Goal: Information Seeking & Learning: Learn about a topic

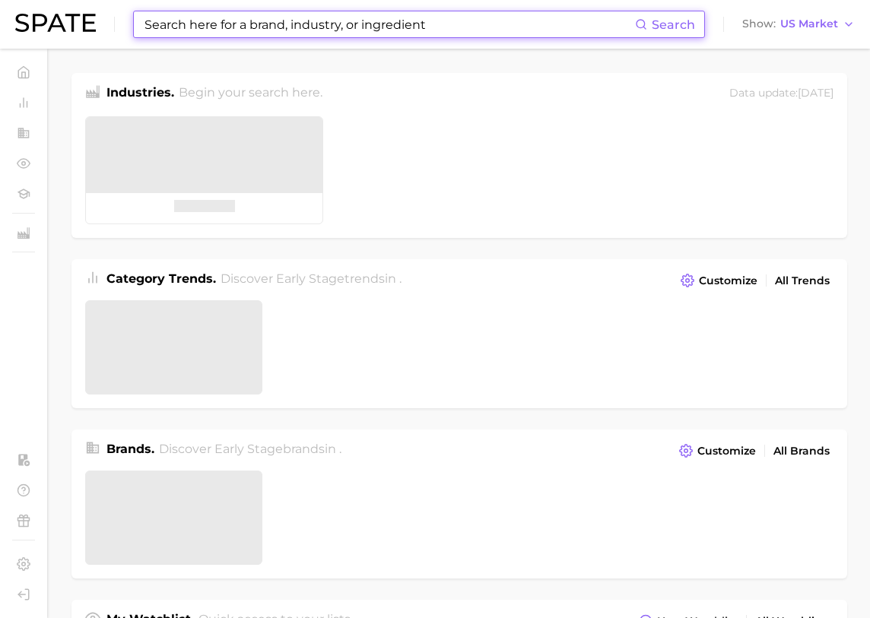
click at [243, 25] on input at bounding box center [389, 24] width 492 height 26
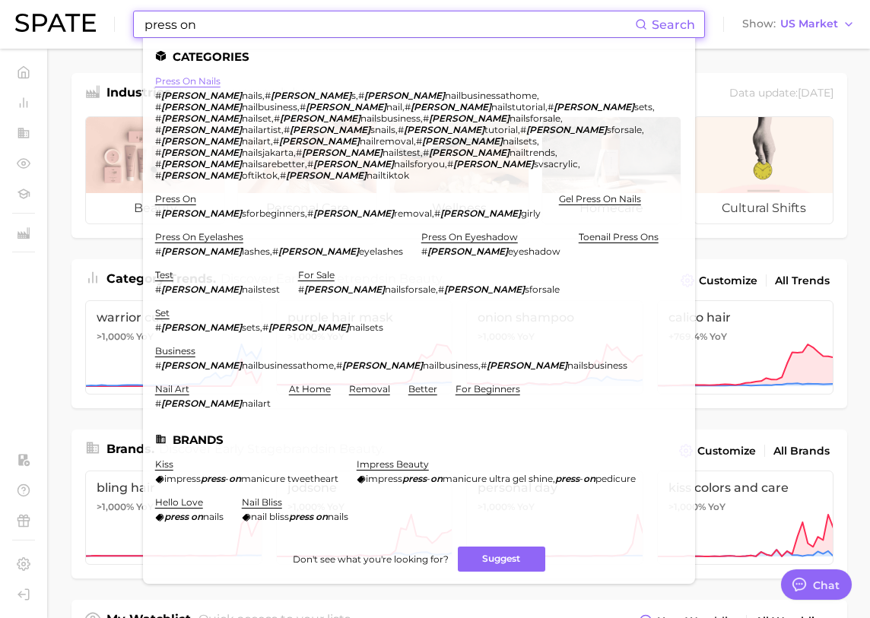
type input "press on"
click at [191, 80] on link "press on nails" at bounding box center [187, 80] width 65 height 11
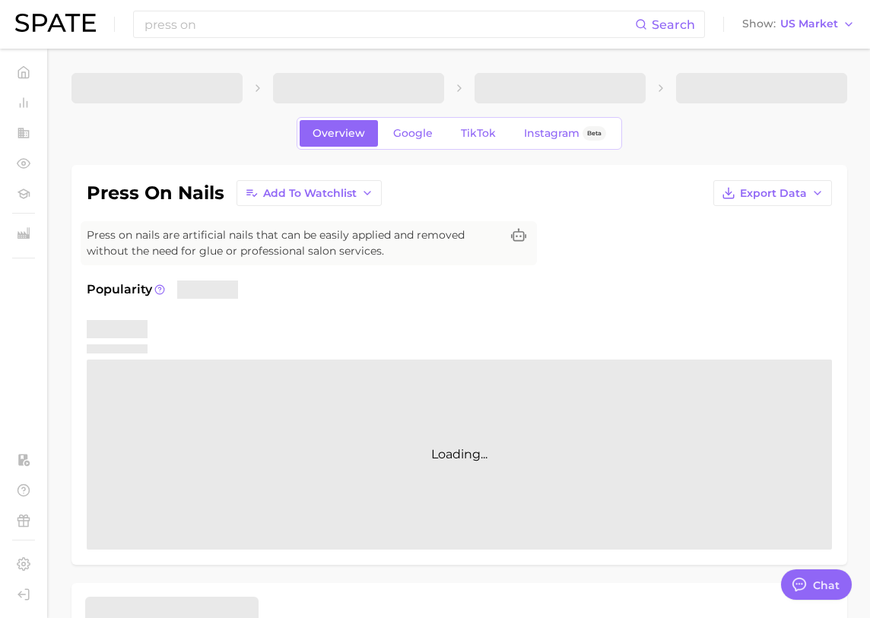
type textarea "x"
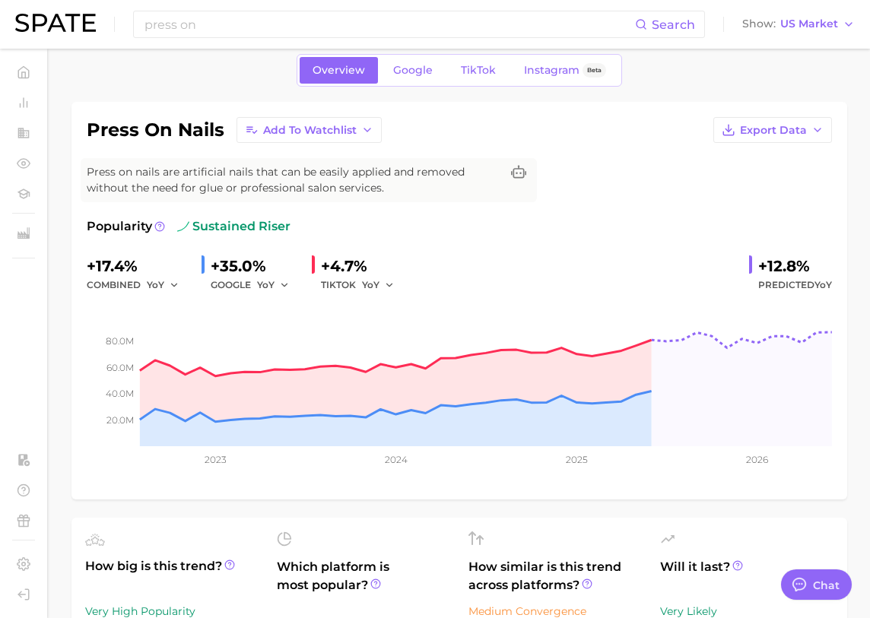
scroll to position [62, 0]
click at [486, 74] on span "TikTok" at bounding box center [478, 71] width 35 height 13
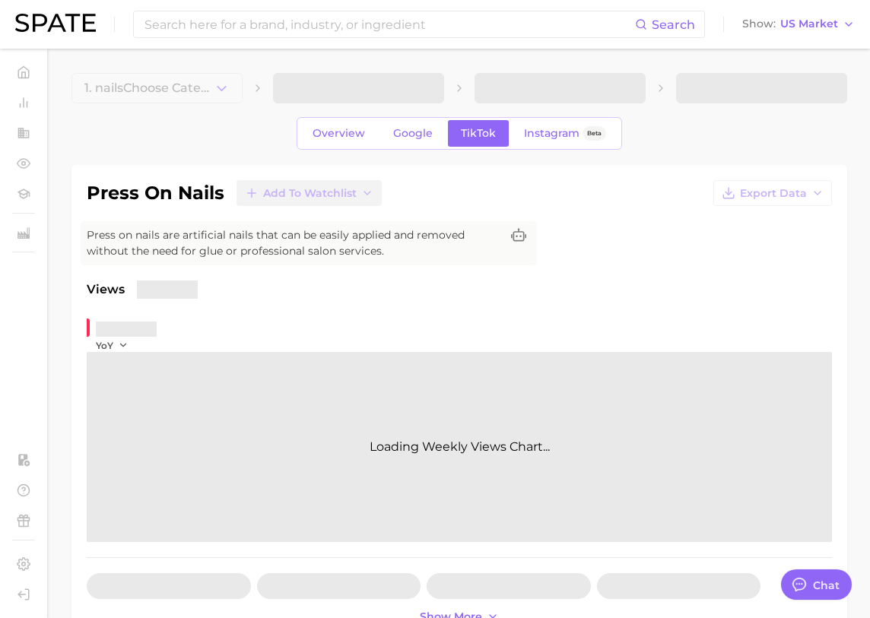
type textarea "x"
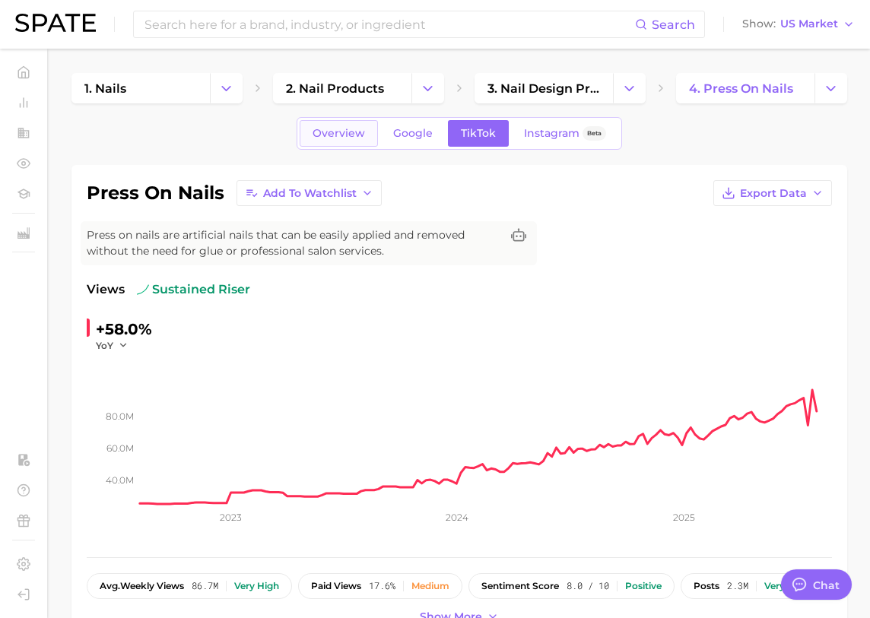
click at [354, 125] on link "Overview" at bounding box center [339, 133] width 78 height 27
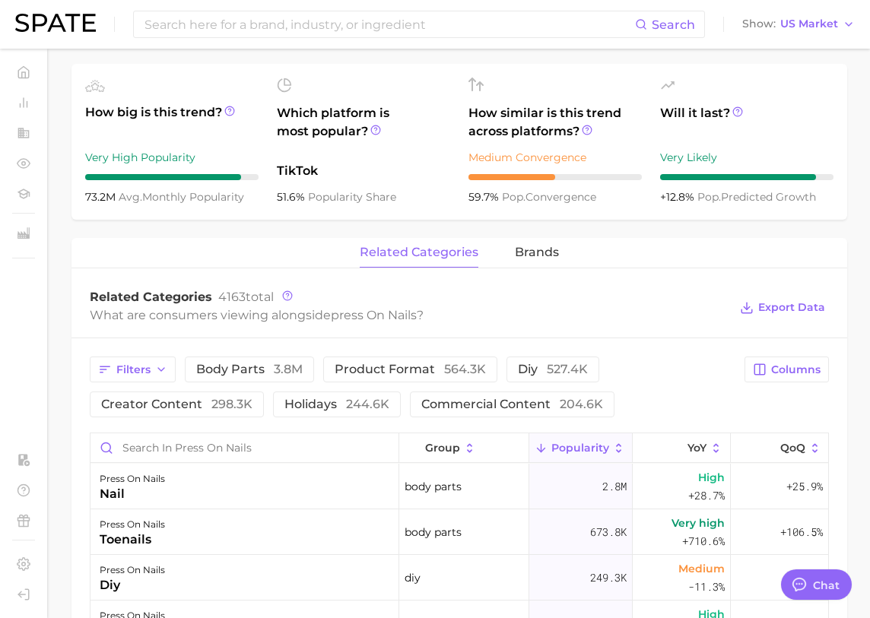
scroll to position [556, 0]
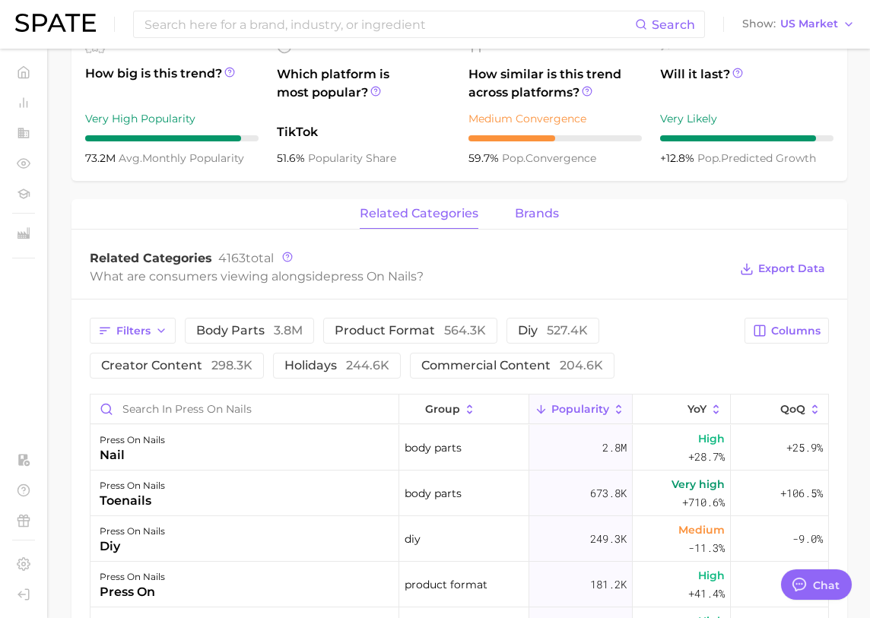
click at [546, 215] on span "brands" at bounding box center [537, 214] width 44 height 14
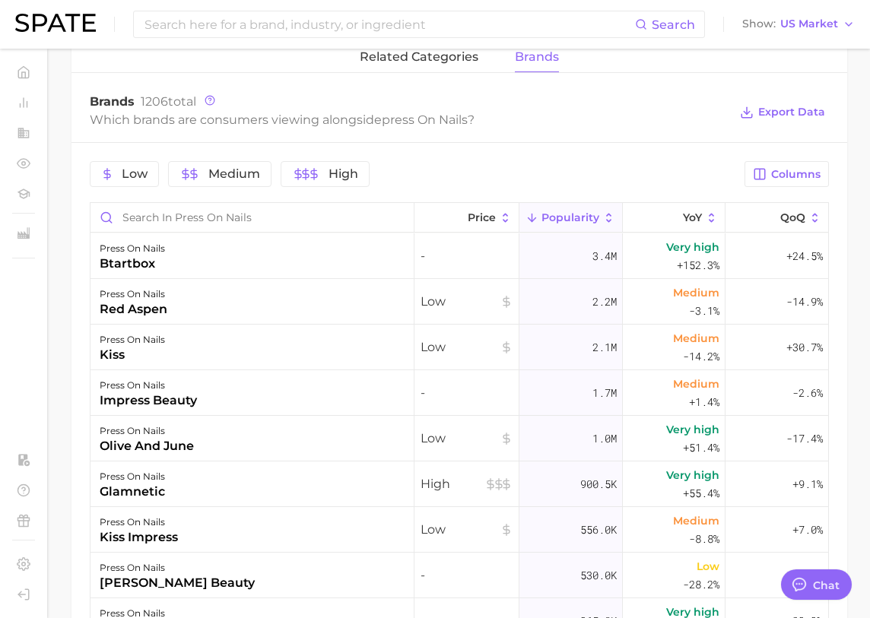
scroll to position [714, 0]
click at [145, 256] on div "btartbox" at bounding box center [132, 263] width 65 height 18
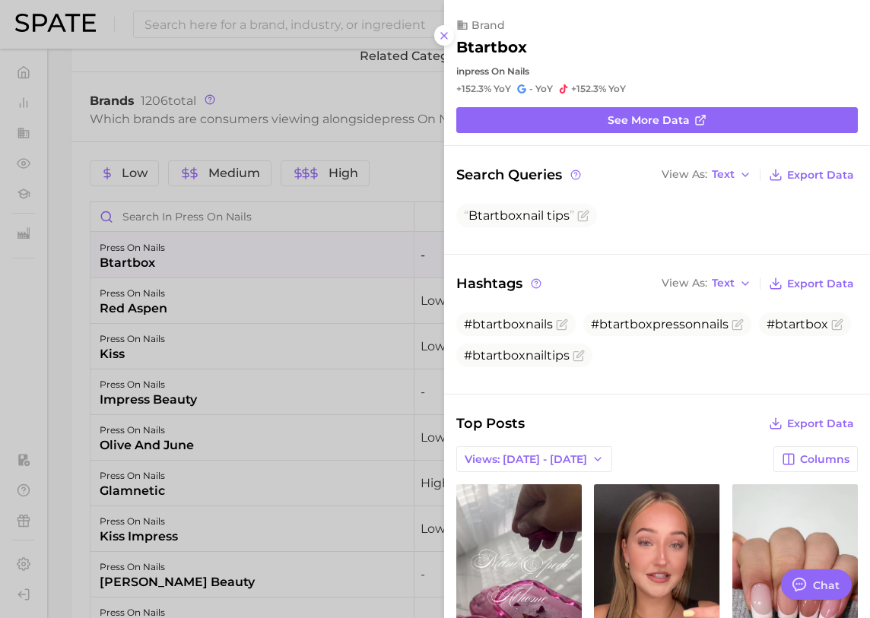
scroll to position [0, 0]
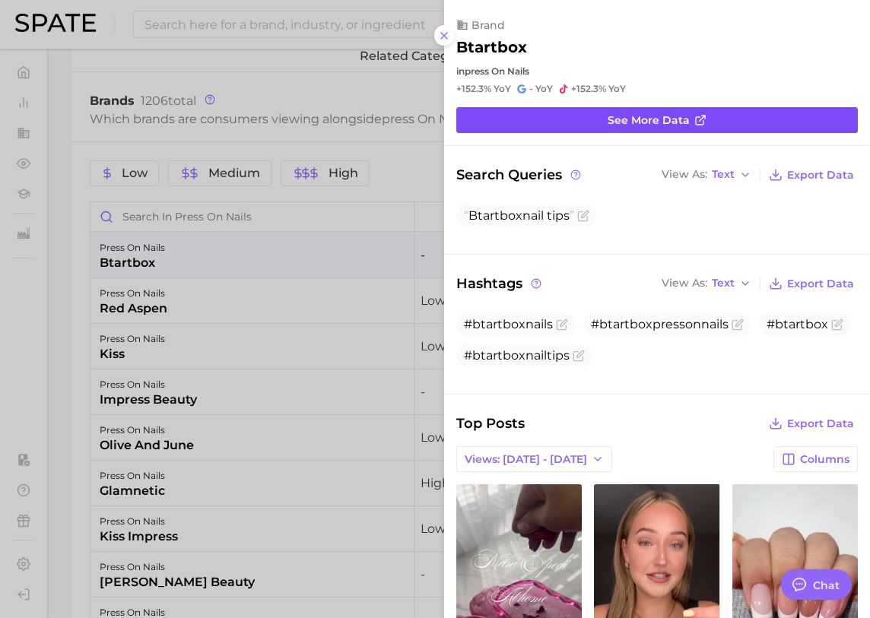
click at [660, 122] on span "See more data" at bounding box center [649, 120] width 82 height 13
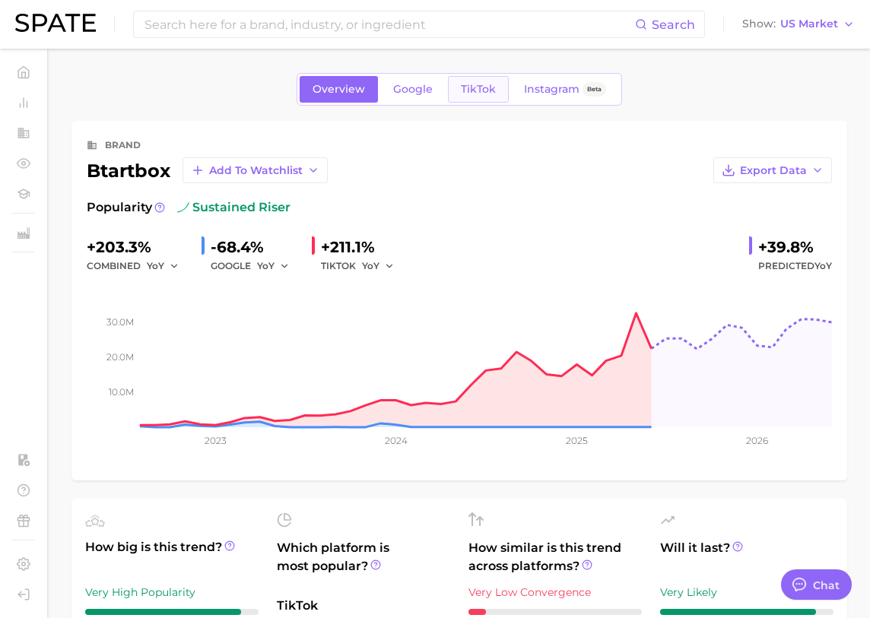
click at [482, 93] on span "TikTok" at bounding box center [478, 89] width 35 height 13
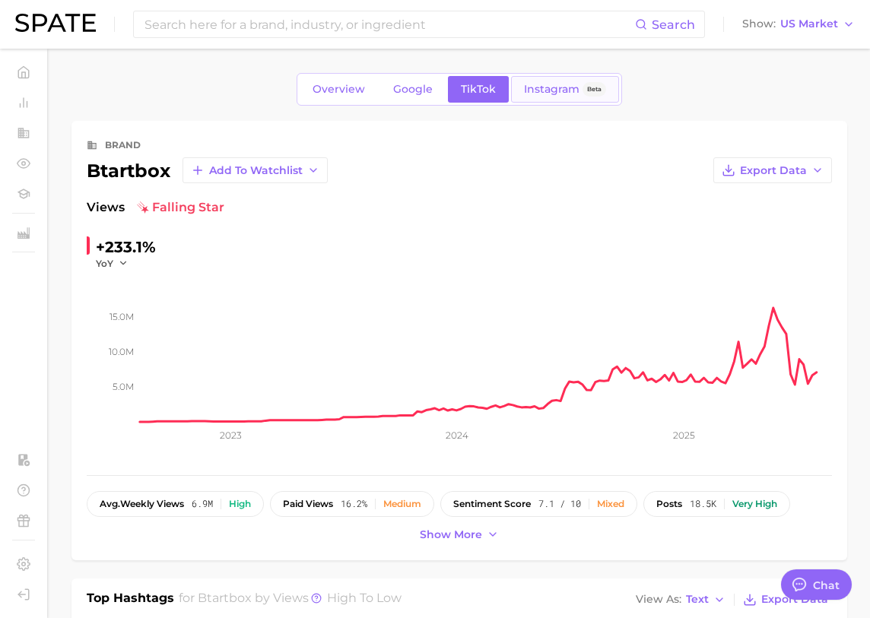
click at [534, 93] on span "Instagram" at bounding box center [552, 89] width 56 height 13
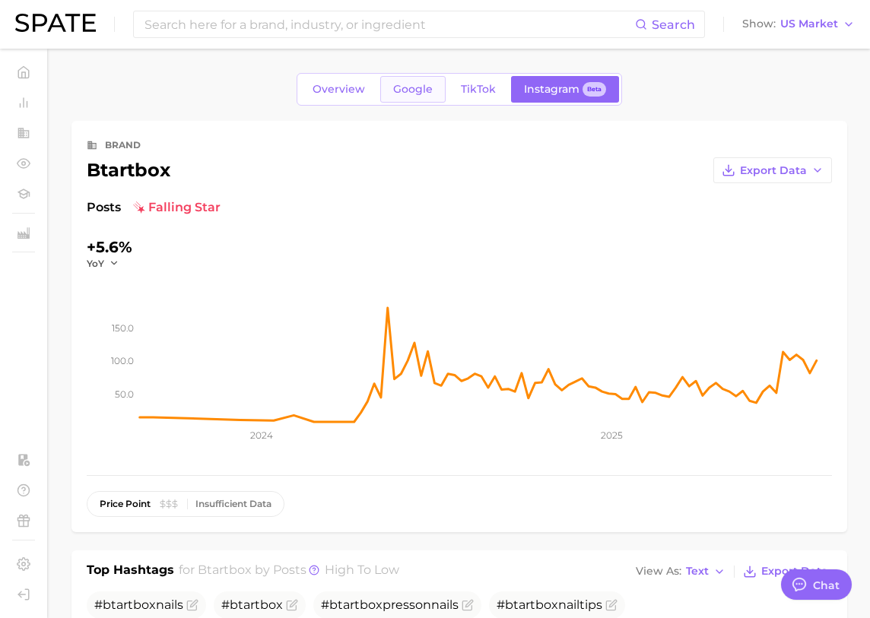
click at [417, 87] on span "Google" at bounding box center [413, 89] width 40 height 13
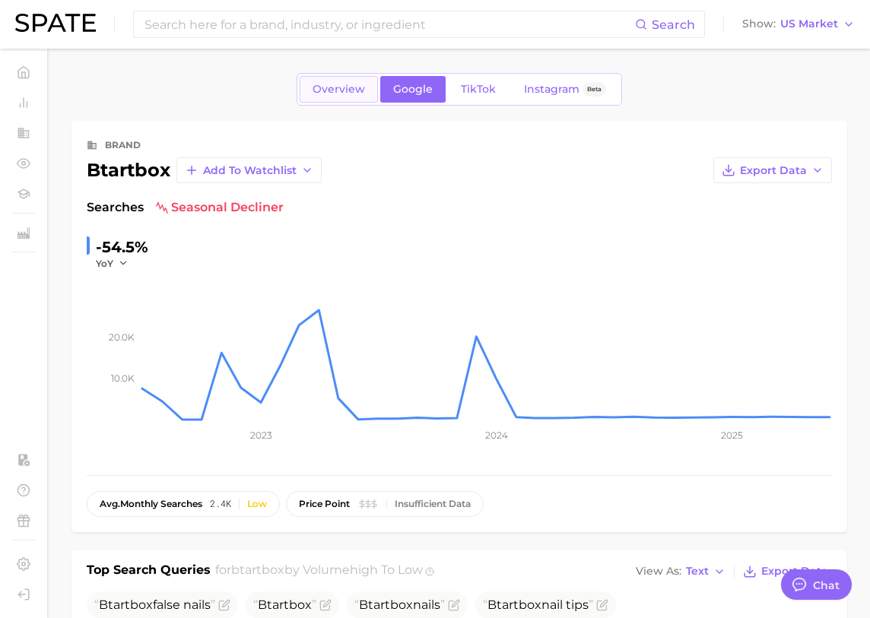
click at [324, 80] on link "Overview" at bounding box center [339, 89] width 78 height 27
